Goal: Entertainment & Leisure: Consume media (video, audio)

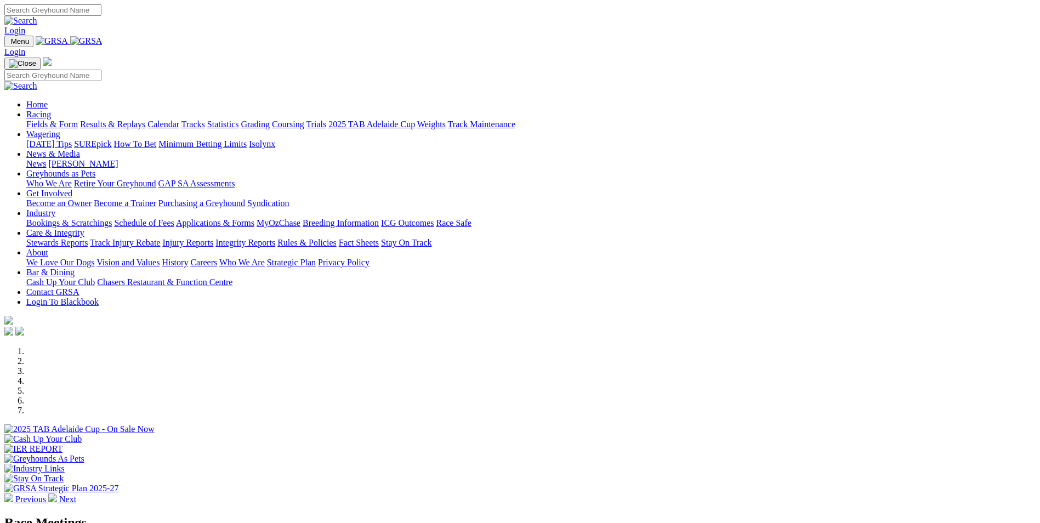
click at [145, 120] on link "Results & Replays" at bounding box center [112, 124] width 65 height 9
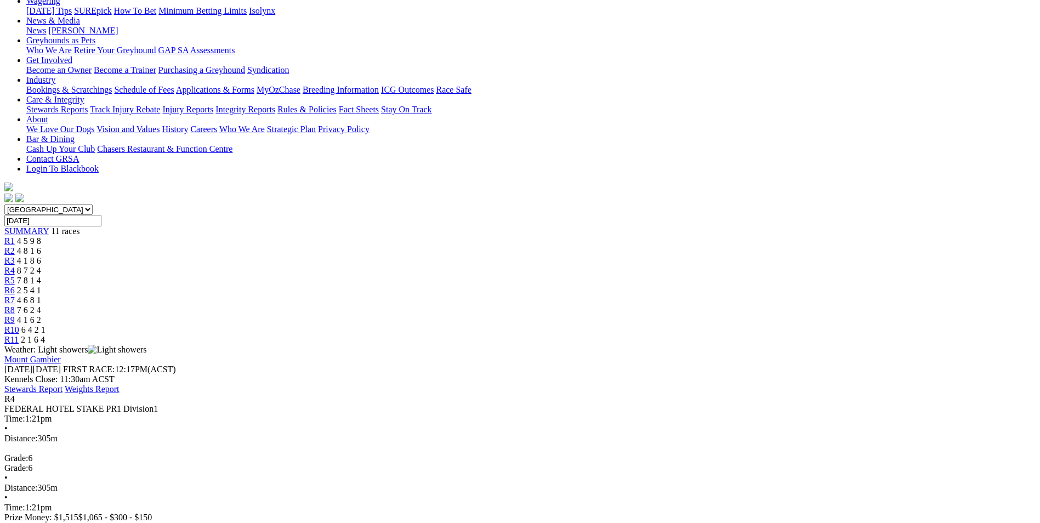
scroll to position [164, 0]
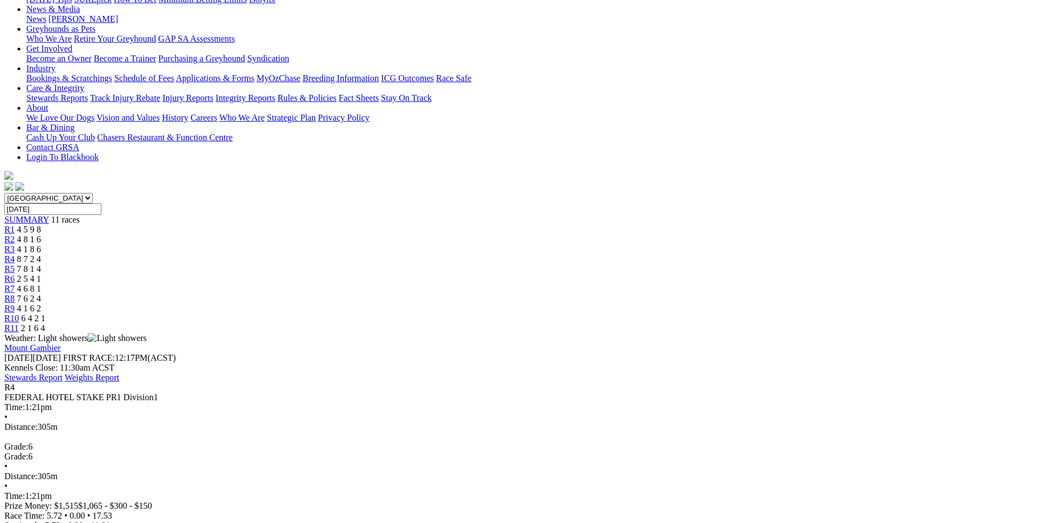
click at [15, 264] on link "R5" at bounding box center [9, 268] width 10 height 9
